Goal: Information Seeking & Learning: Understand process/instructions

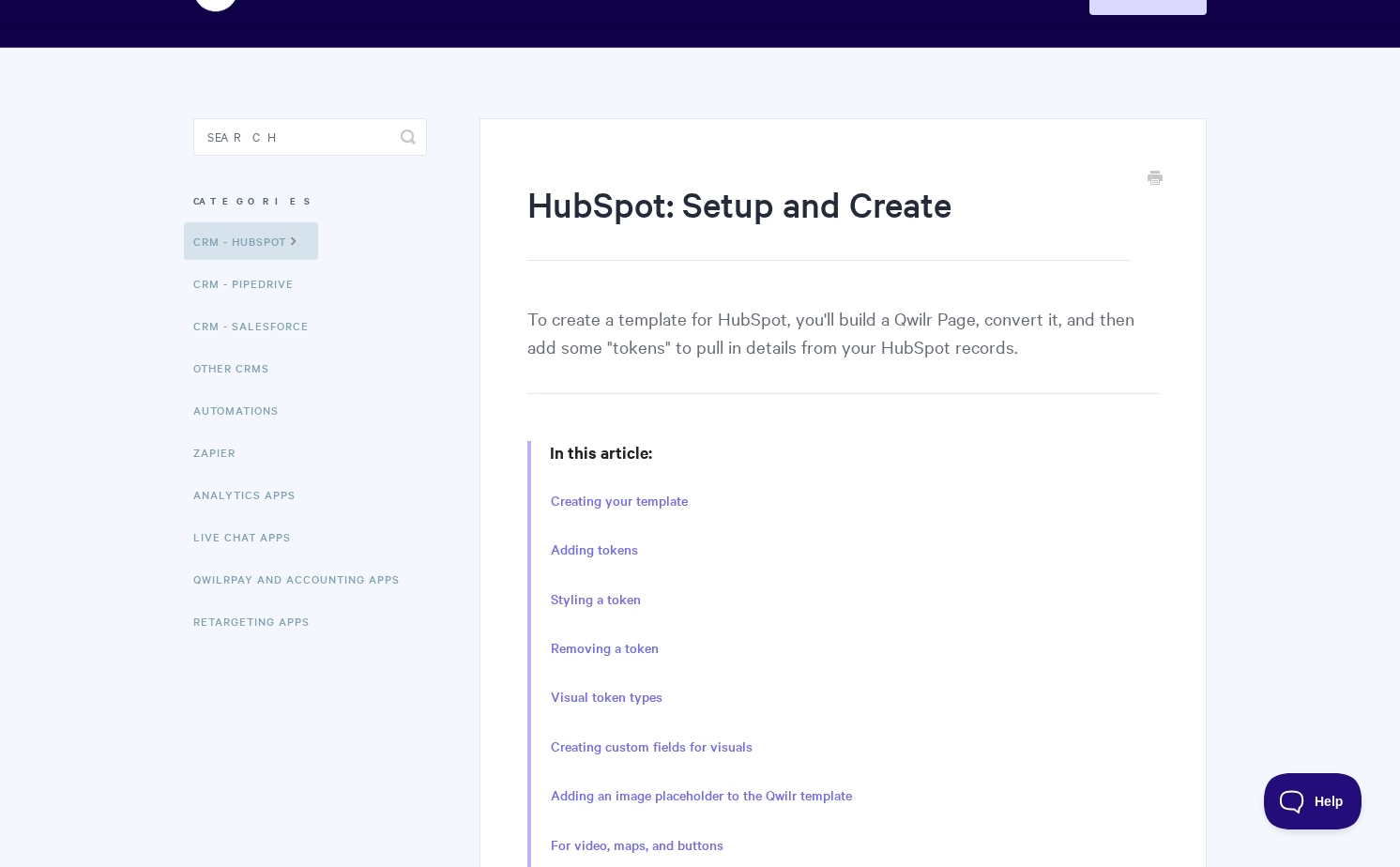
scroll to position [78, 0]
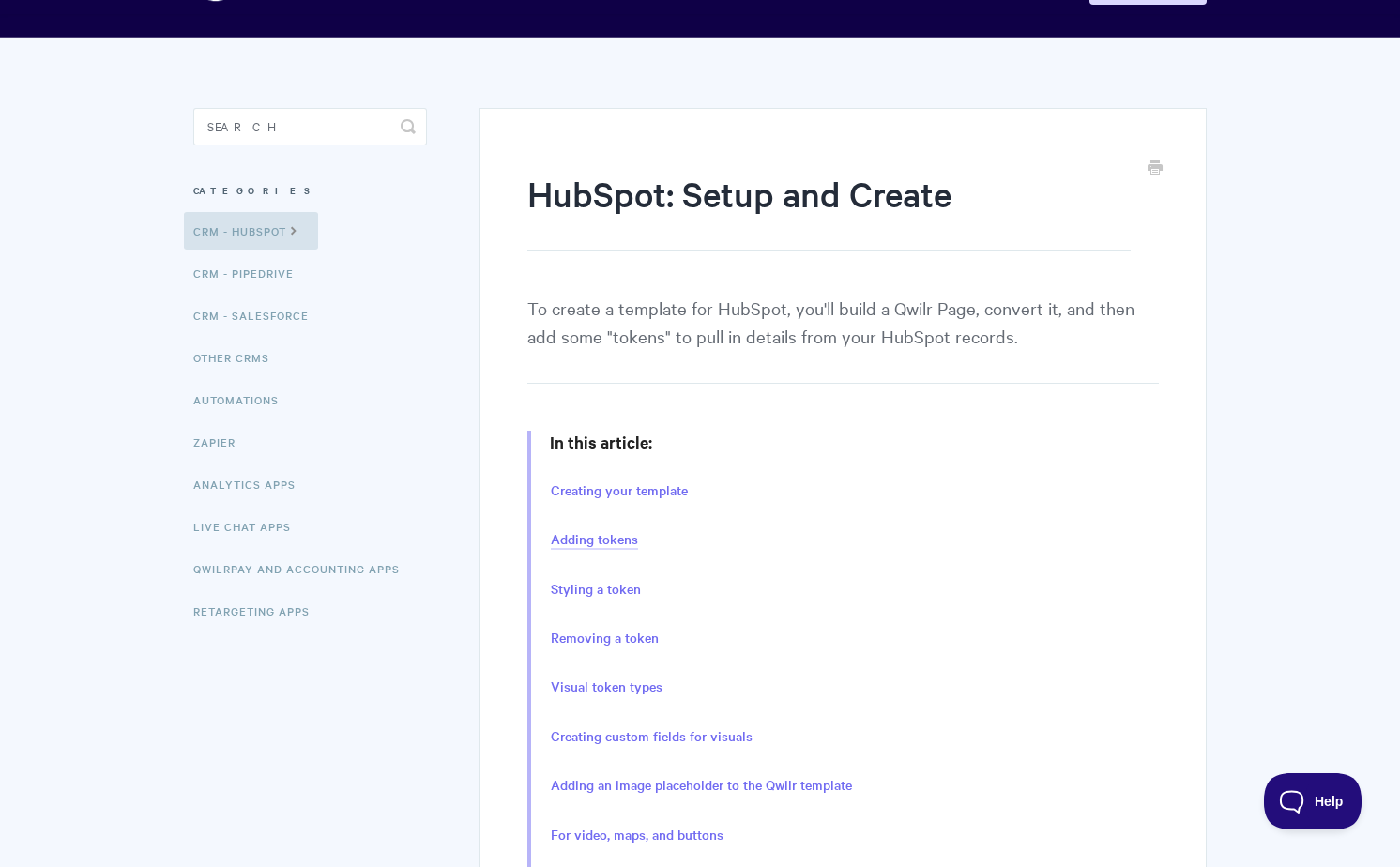
click at [608, 541] on link "Adding tokens" at bounding box center [595, 539] width 87 height 21
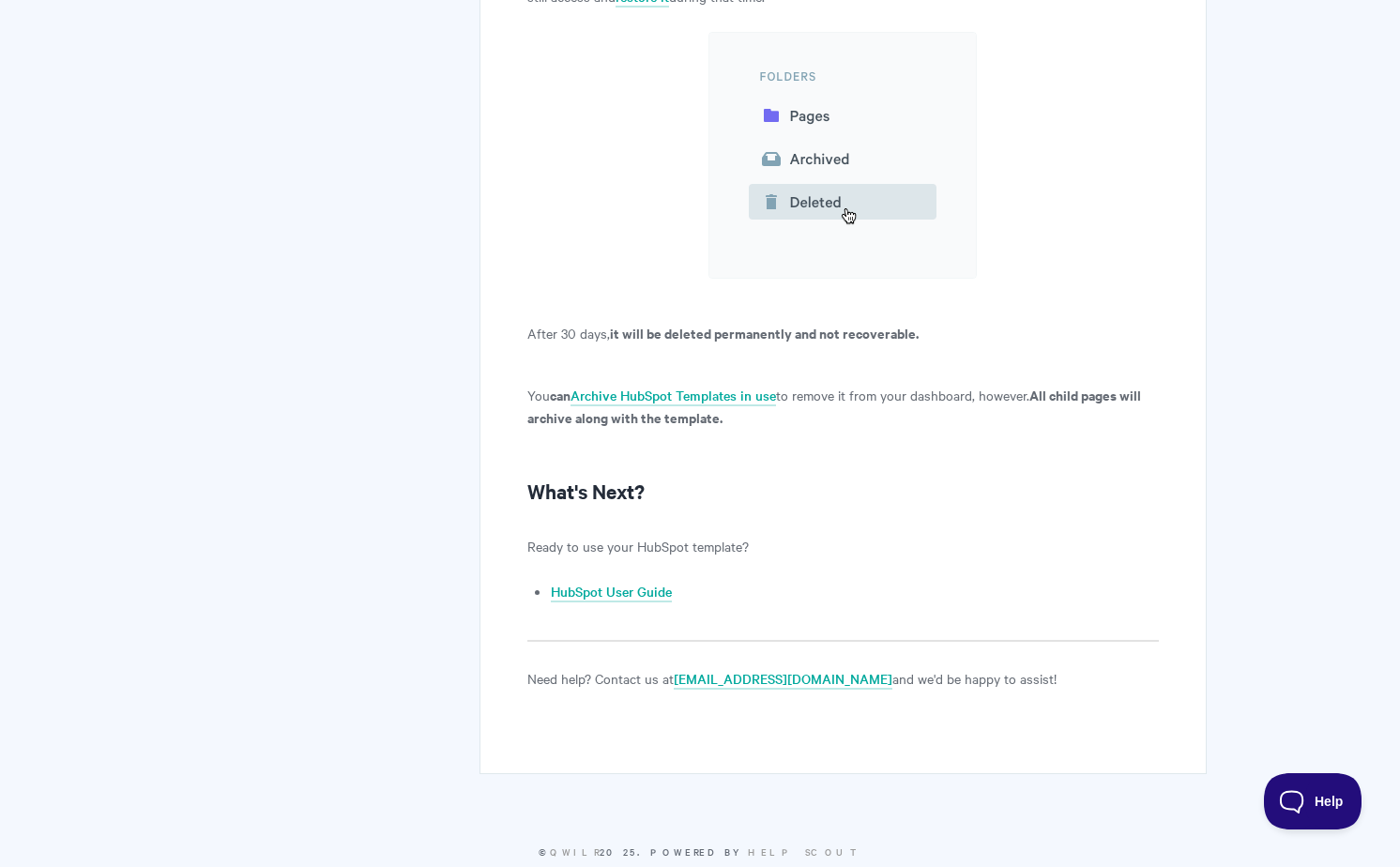
scroll to position [16943, 0]
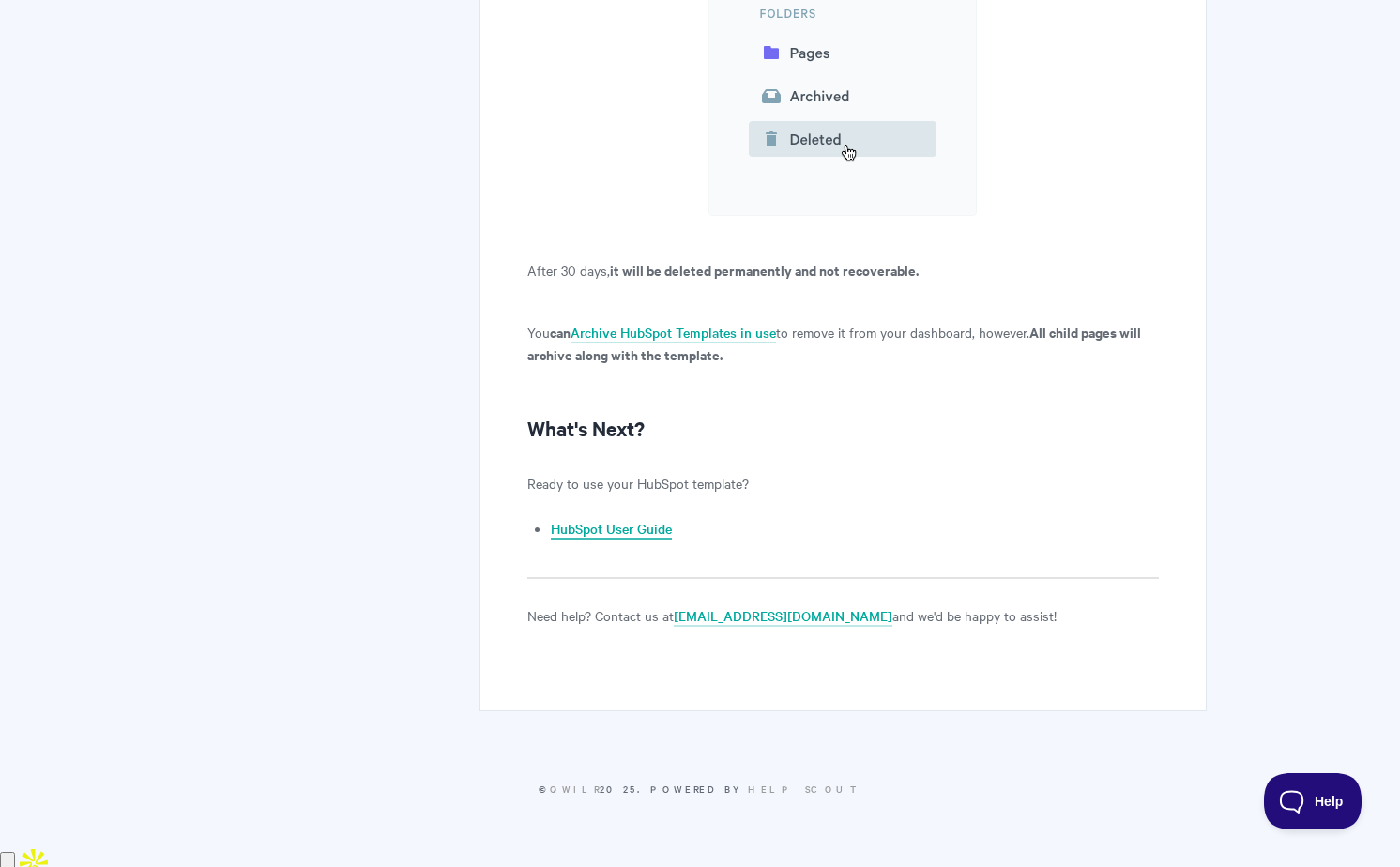
click at [625, 539] on link "HubSpot User Guide" at bounding box center [612, 529] width 121 height 21
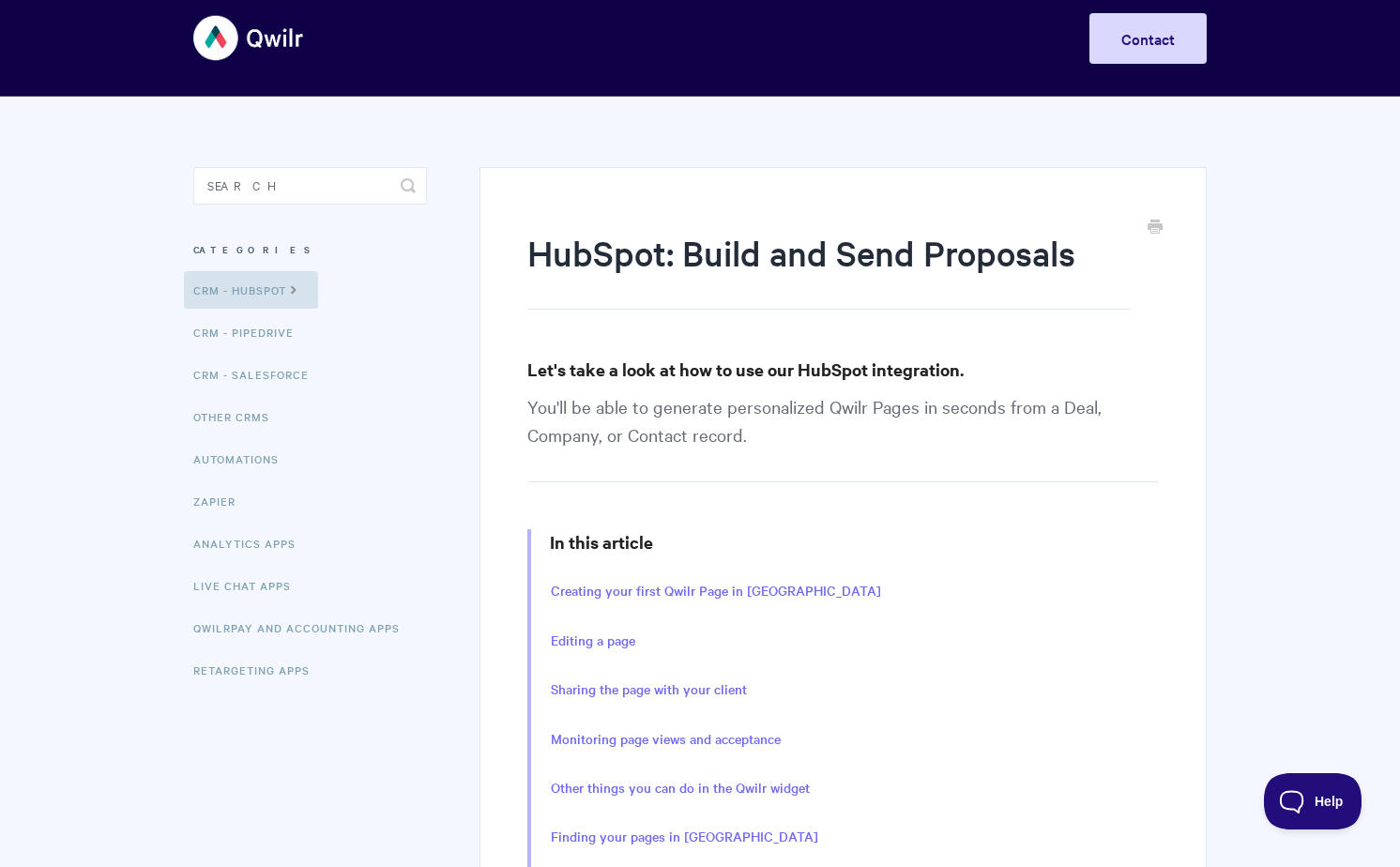
scroll to position [22, 0]
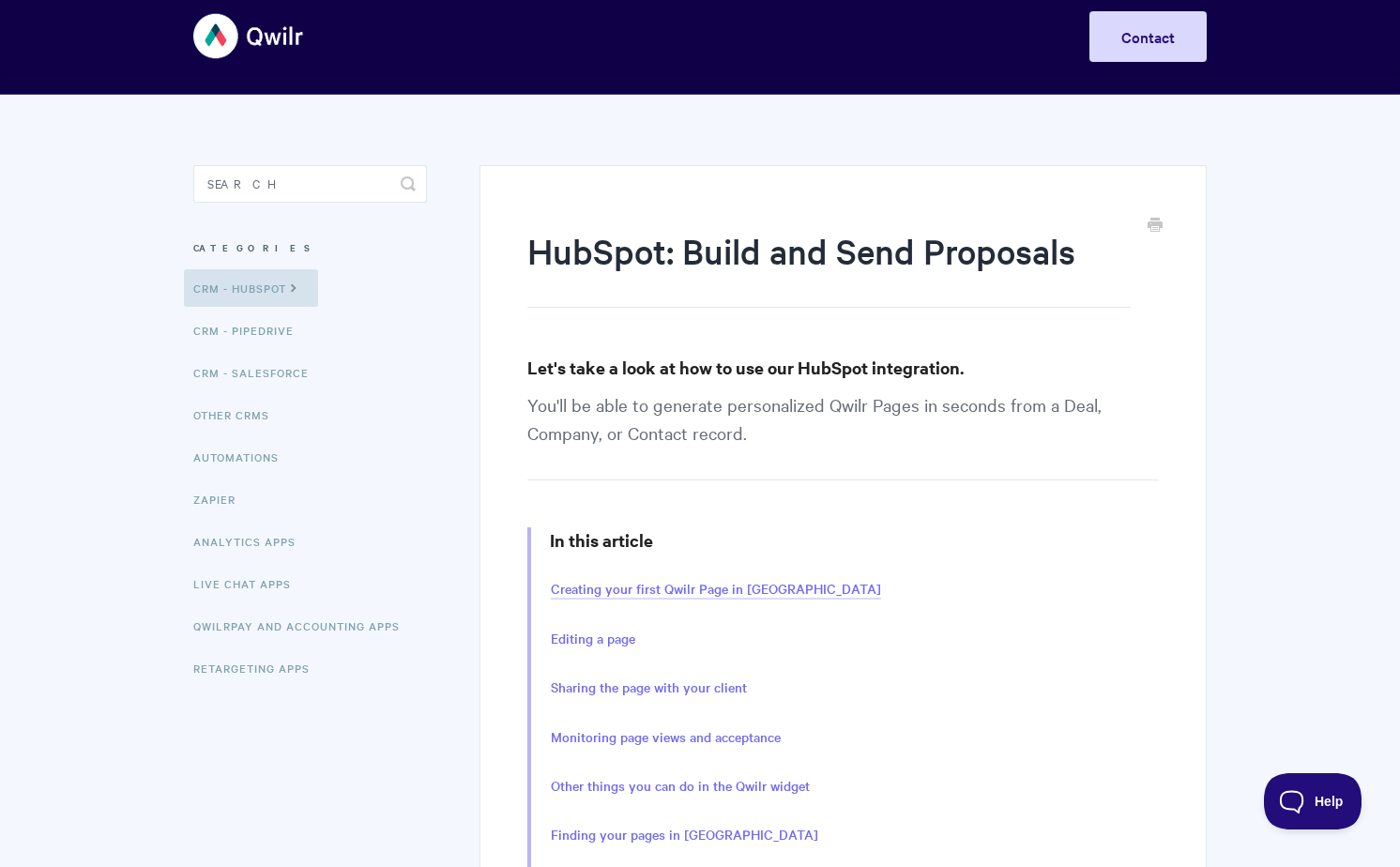
click at [645, 590] on link "Creating your first Qwilr Page in HubSpot" at bounding box center [716, 589] width 331 height 21
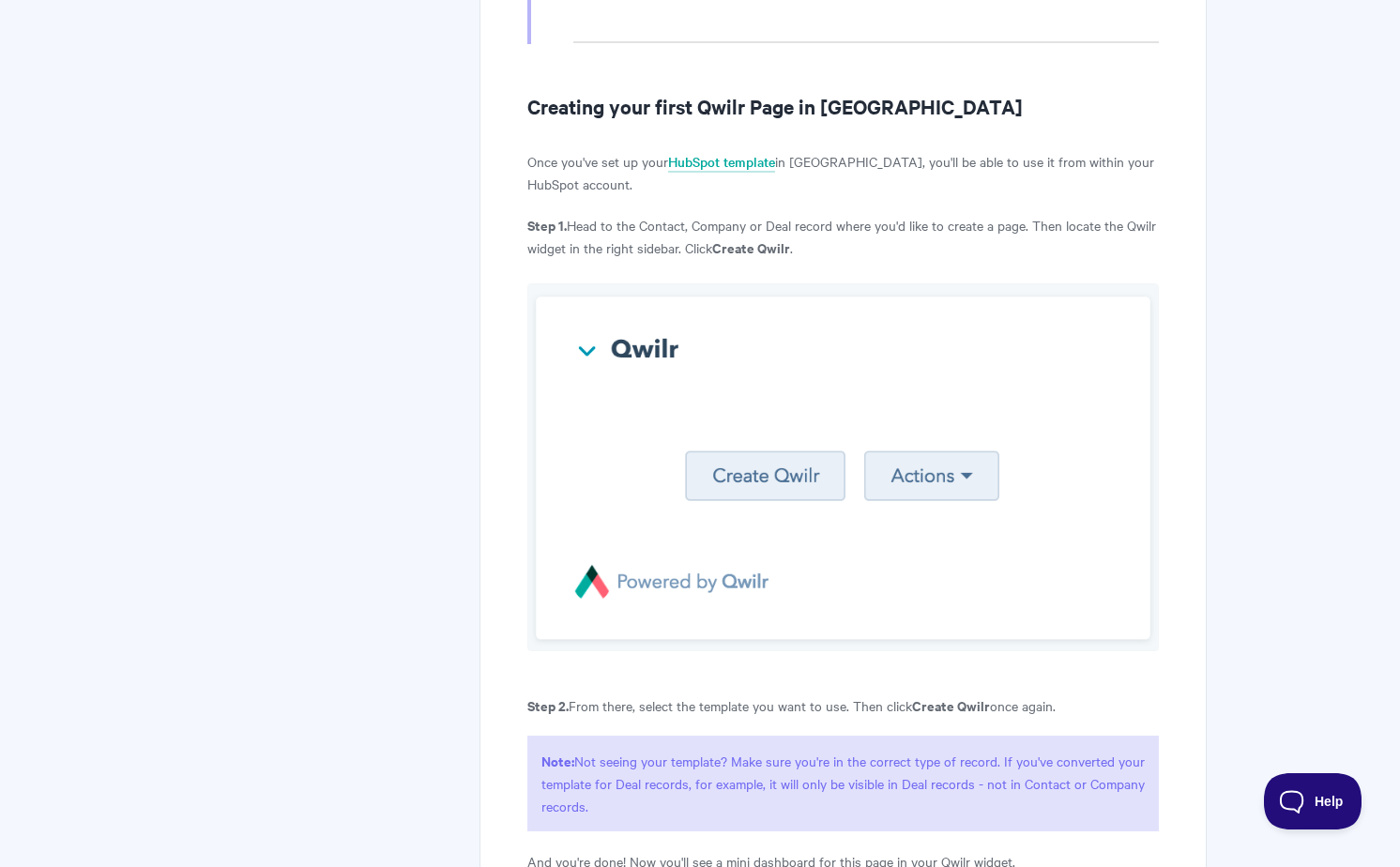
scroll to position [855, 0]
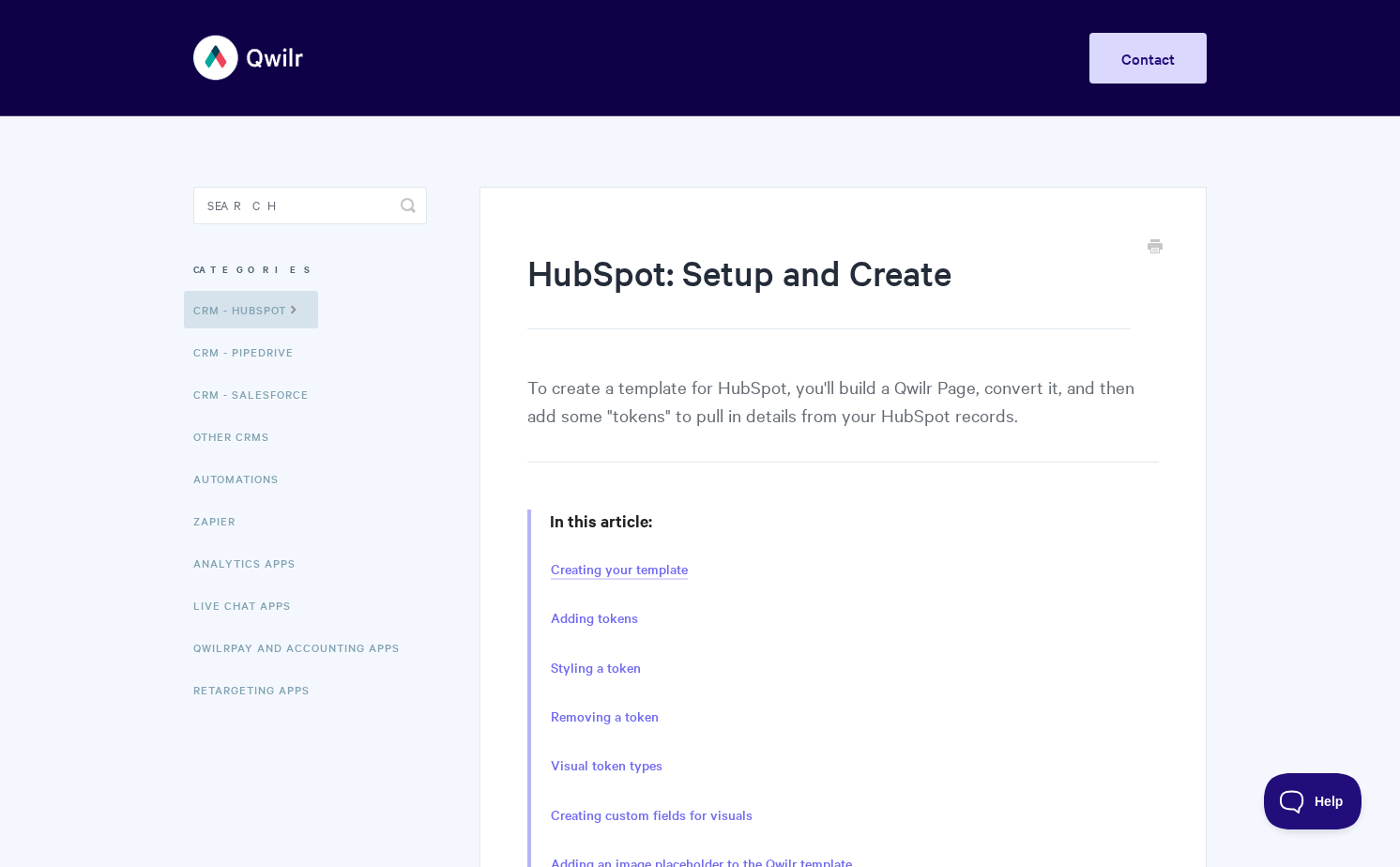
click at [611, 571] on link "Creating your template" at bounding box center [620, 569] width 137 height 21
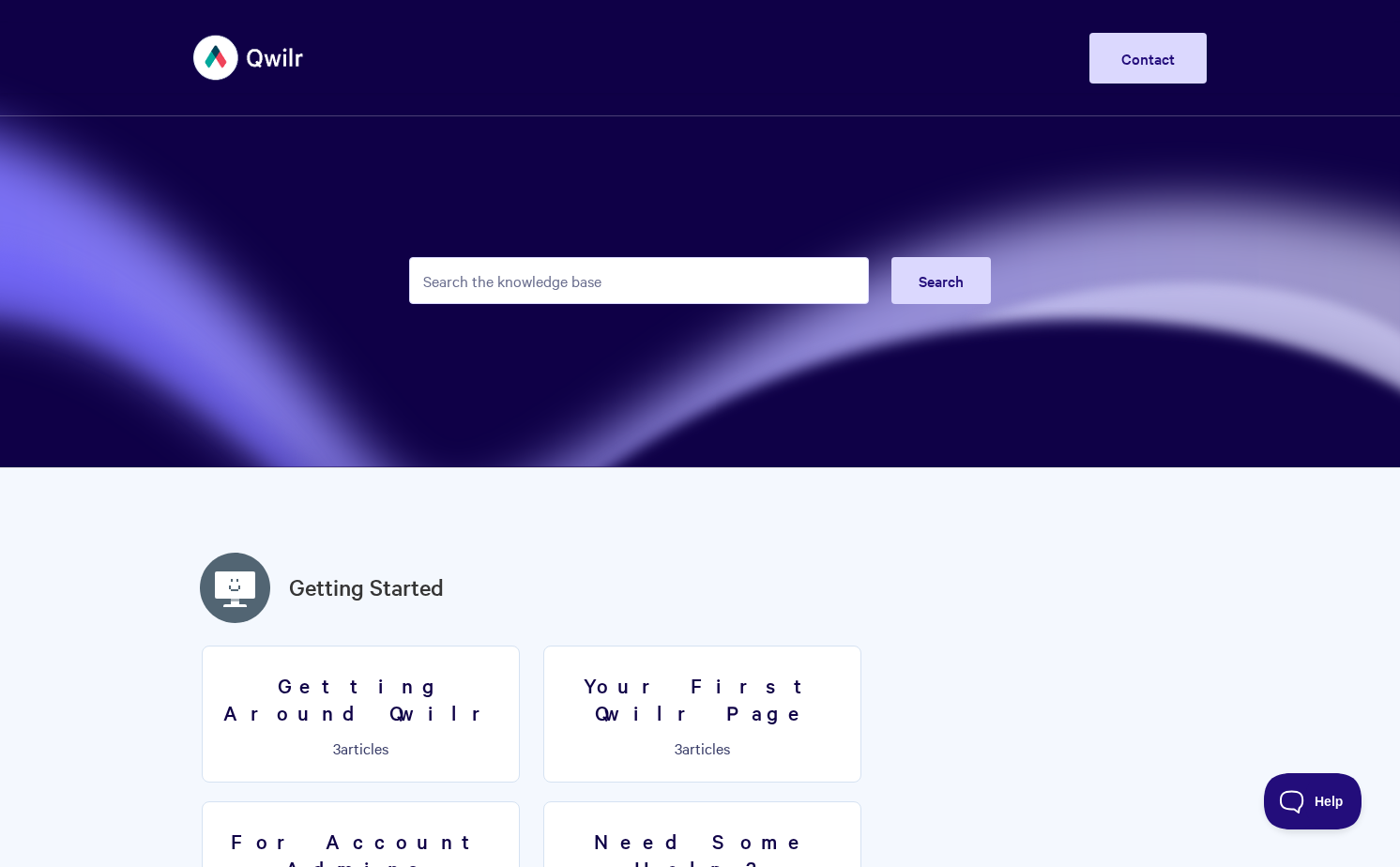
click at [263, 45] on img at bounding box center [249, 58] width 111 height 71
